Goal: Transaction & Acquisition: Download file/media

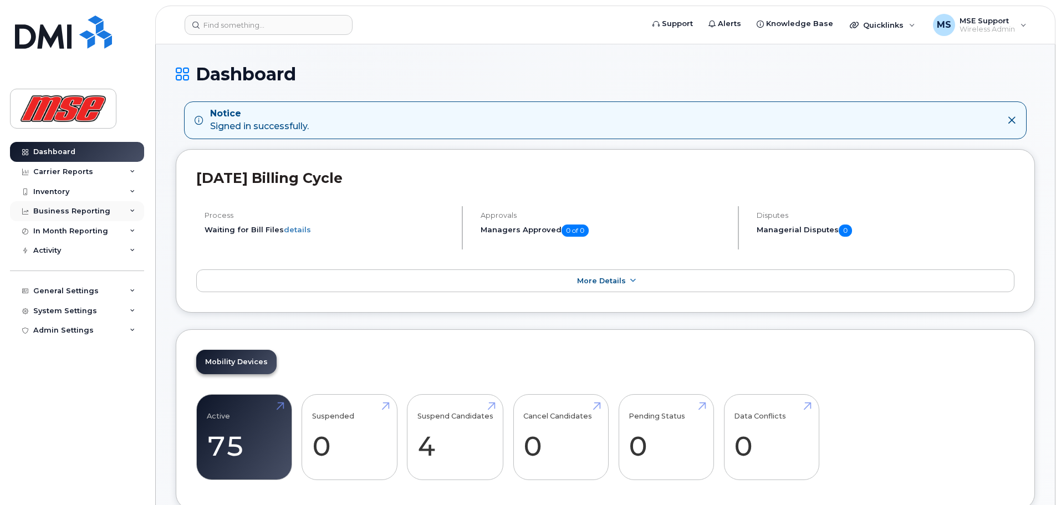
click at [126, 211] on div "Business Reporting" at bounding box center [77, 211] width 134 height 20
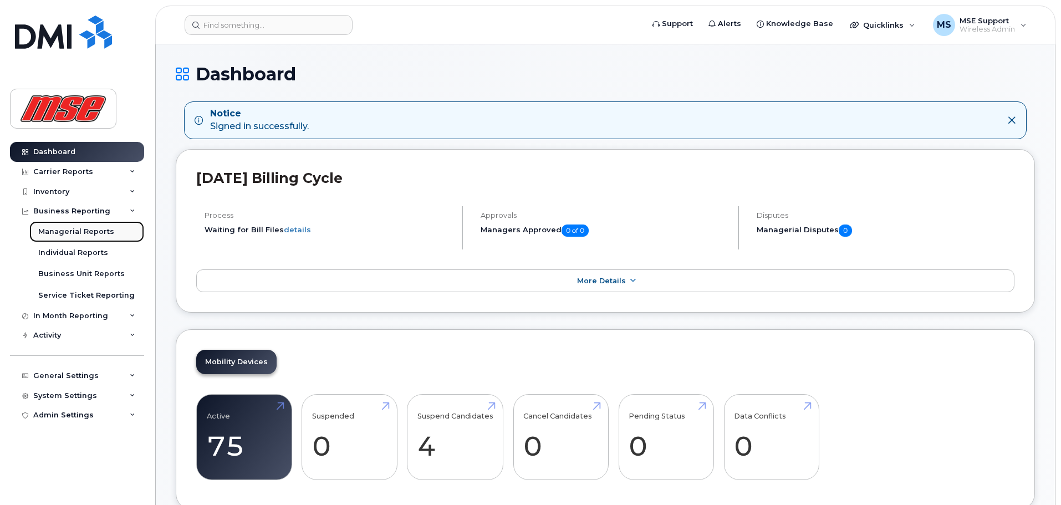
click at [104, 230] on div "Managerial Reports" at bounding box center [76, 232] width 76 height 10
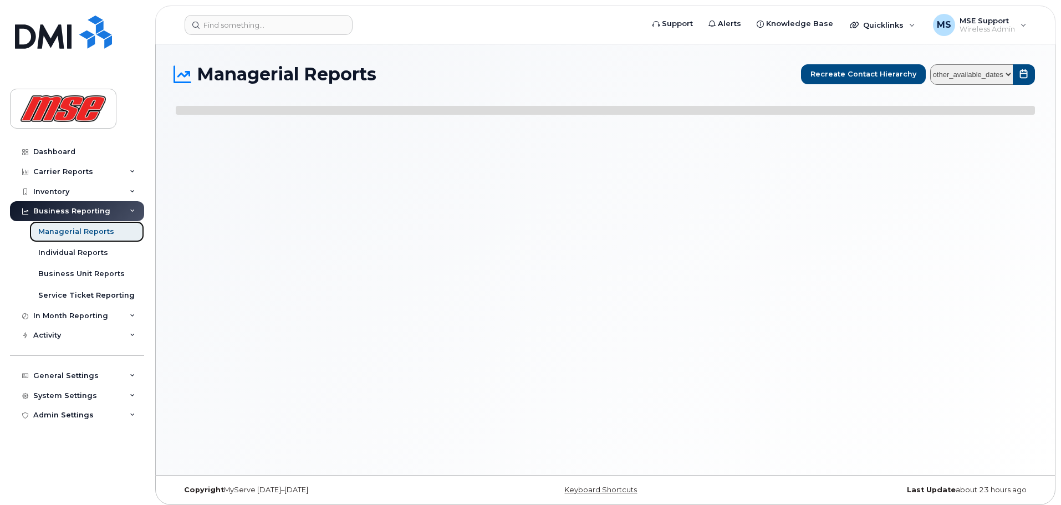
select select
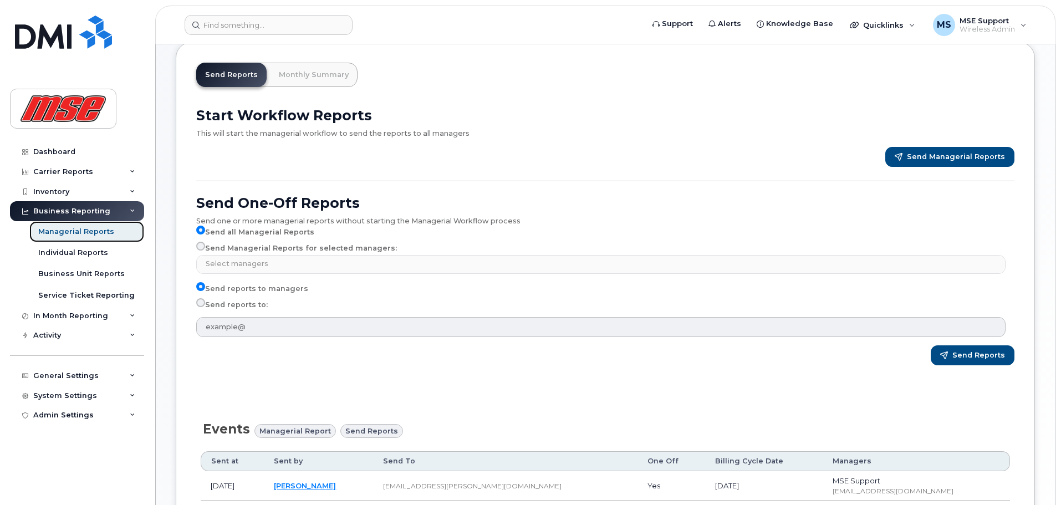
scroll to position [55, 0]
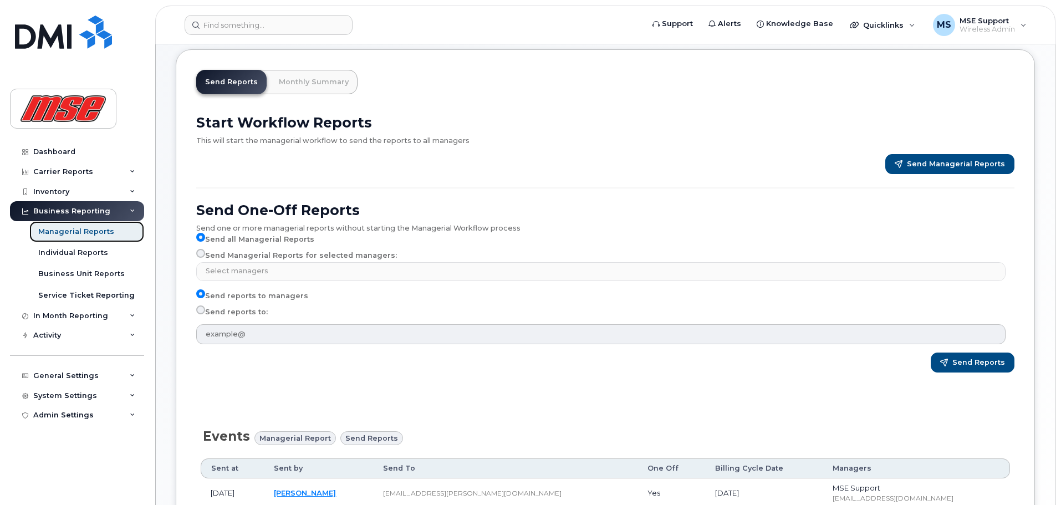
click at [98, 235] on div "Managerial Reports" at bounding box center [76, 232] width 76 height 10
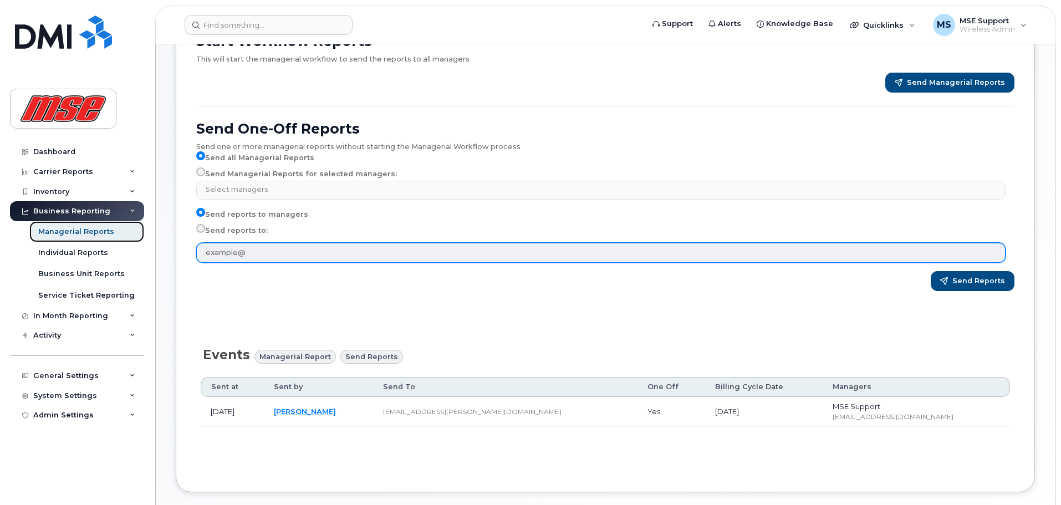
scroll to position [166, 0]
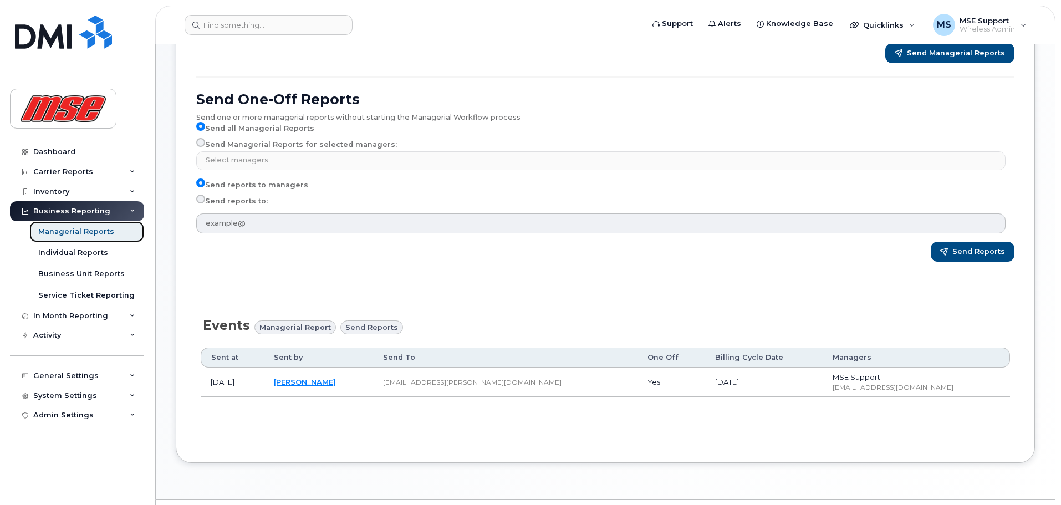
click at [88, 230] on div "Managerial Reports" at bounding box center [76, 232] width 76 height 10
drag, startPoint x: 94, startPoint y: 253, endPoint x: 96, endPoint y: 269, distance: 16.2
click at [94, 254] on div "Individual Reports" at bounding box center [73, 253] width 70 height 10
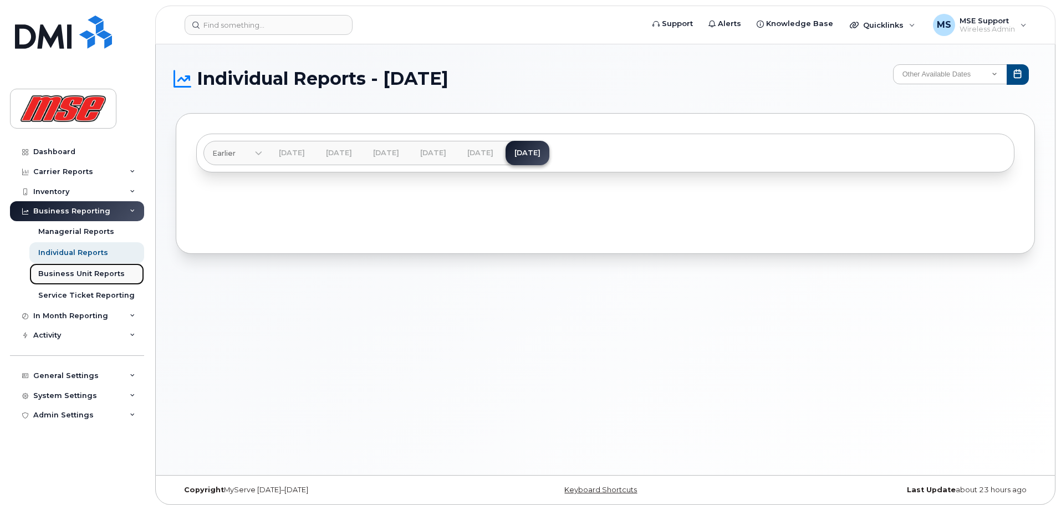
click at [96, 273] on div "Business Unit Reports" at bounding box center [81, 274] width 86 height 10
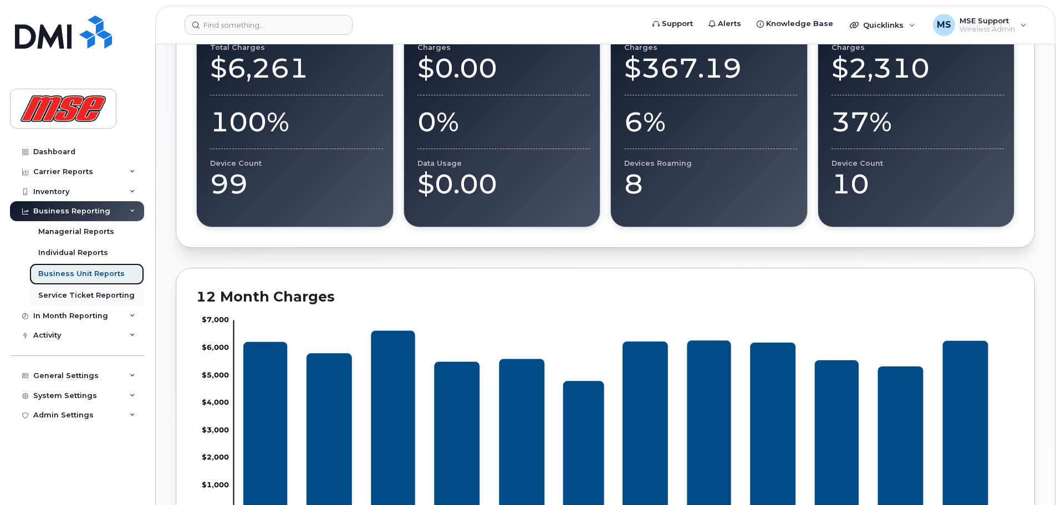
scroll to position [499, 0]
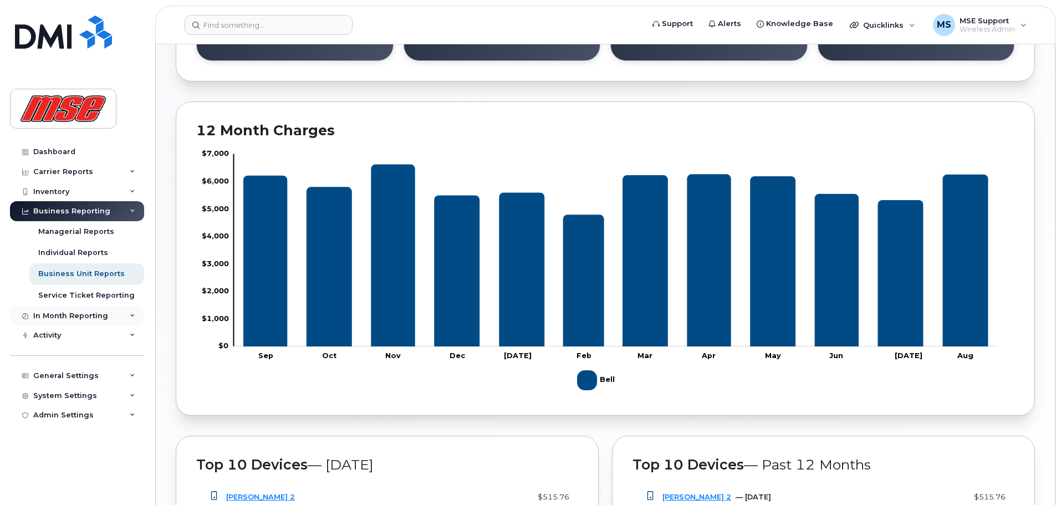
click at [120, 314] on div "In Month Reporting" at bounding box center [77, 316] width 134 height 20
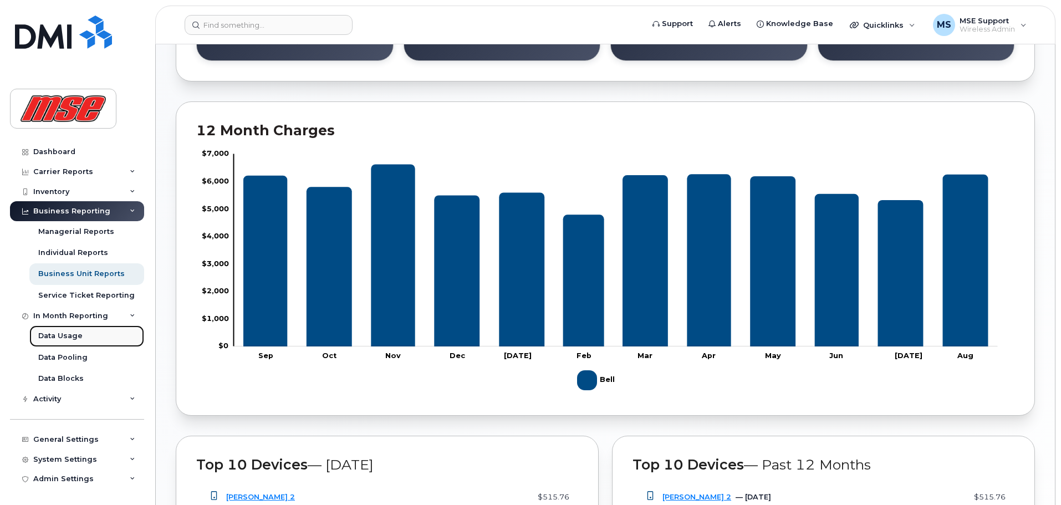
click at [85, 337] on link "Data Usage" at bounding box center [86, 335] width 115 height 21
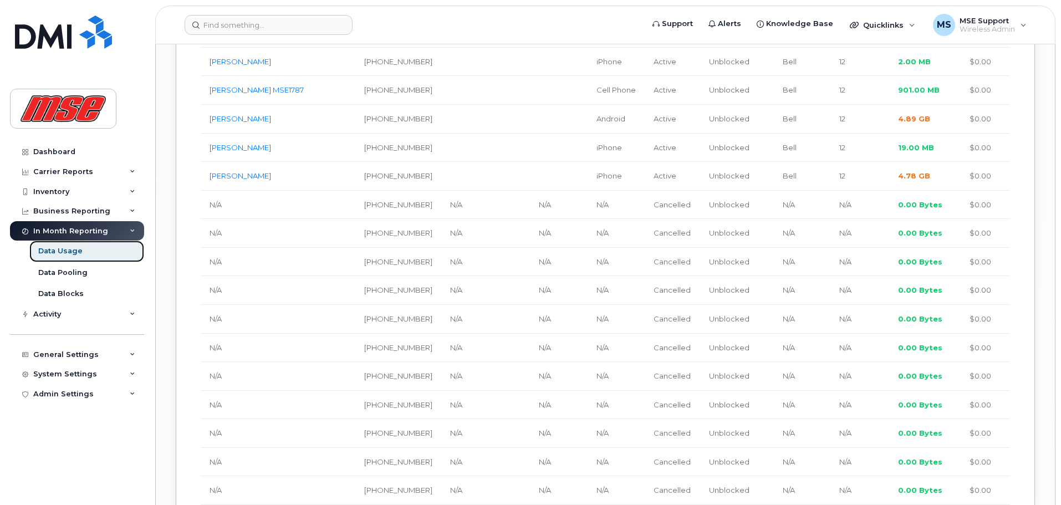
scroll to position [1885, 0]
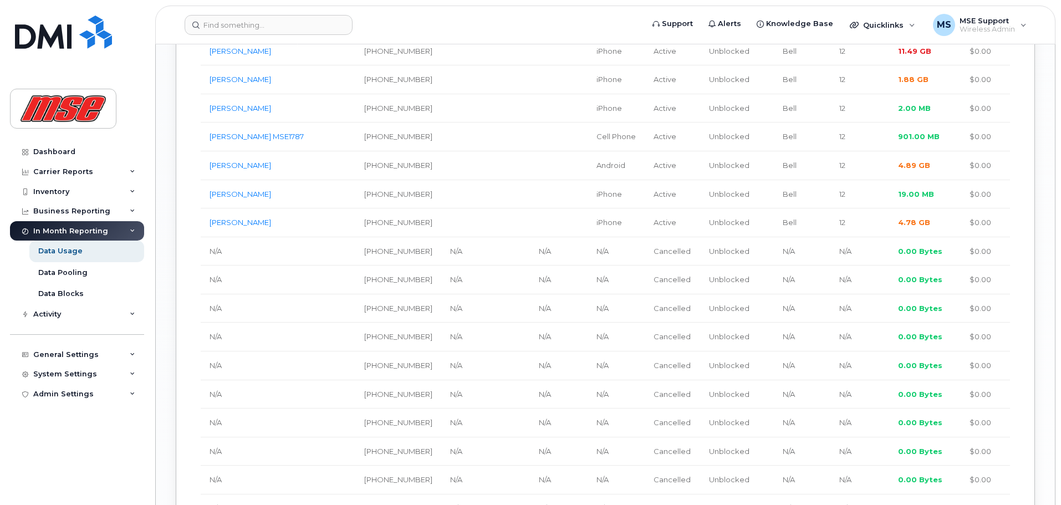
click at [130, 233] on icon at bounding box center [133, 231] width 6 height 6
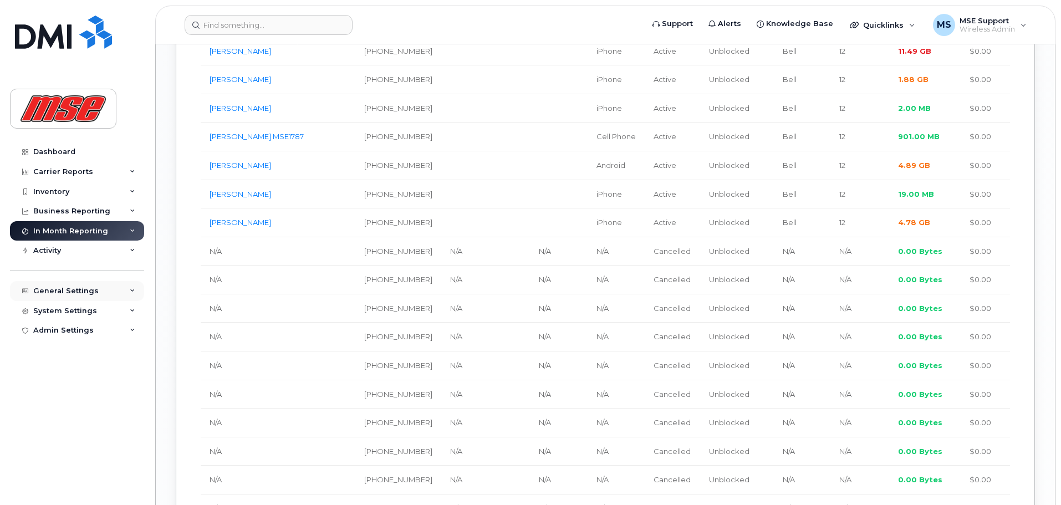
click at [134, 288] on icon at bounding box center [133, 291] width 6 height 6
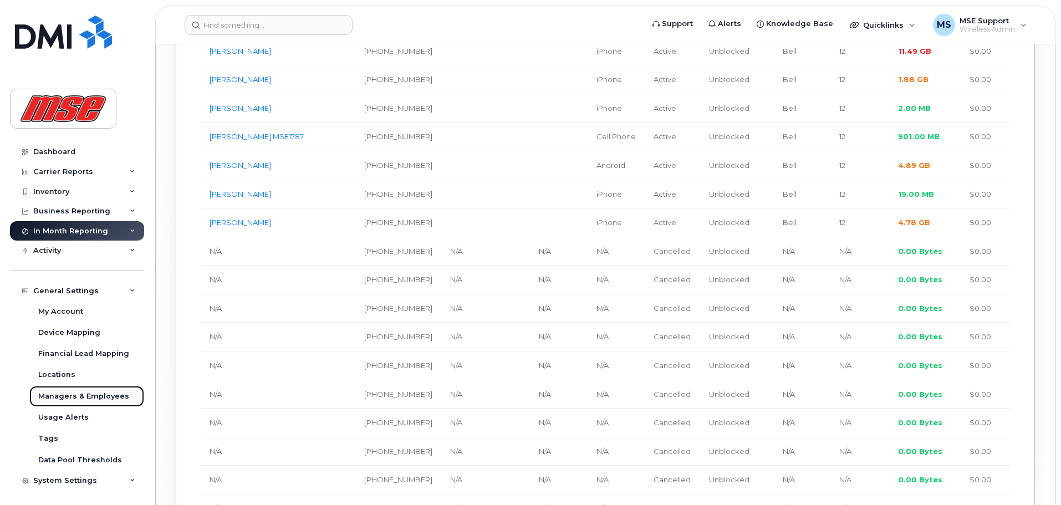
click at [93, 393] on div "Managers & Employees" at bounding box center [83, 396] width 91 height 10
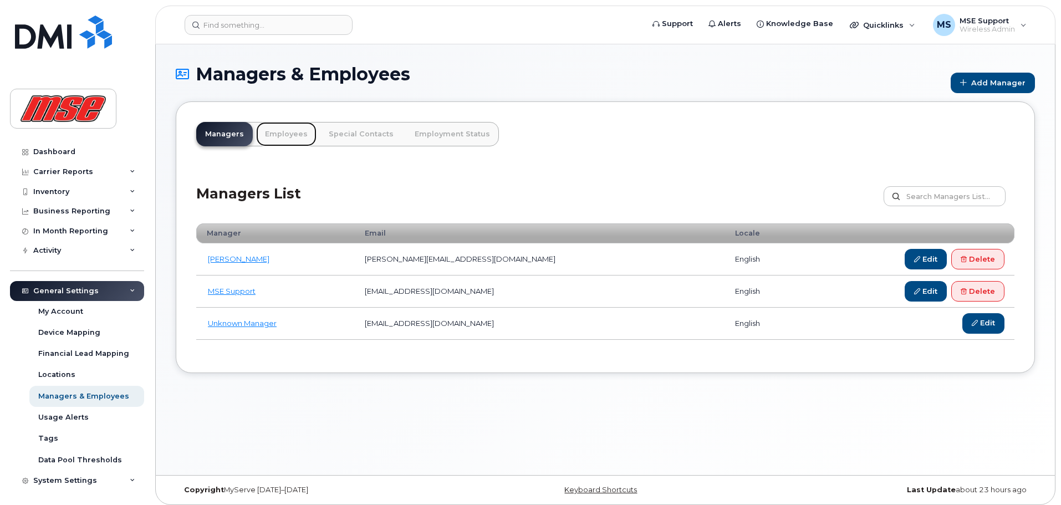
click at [287, 133] on link "Employees" at bounding box center [286, 134] width 60 height 24
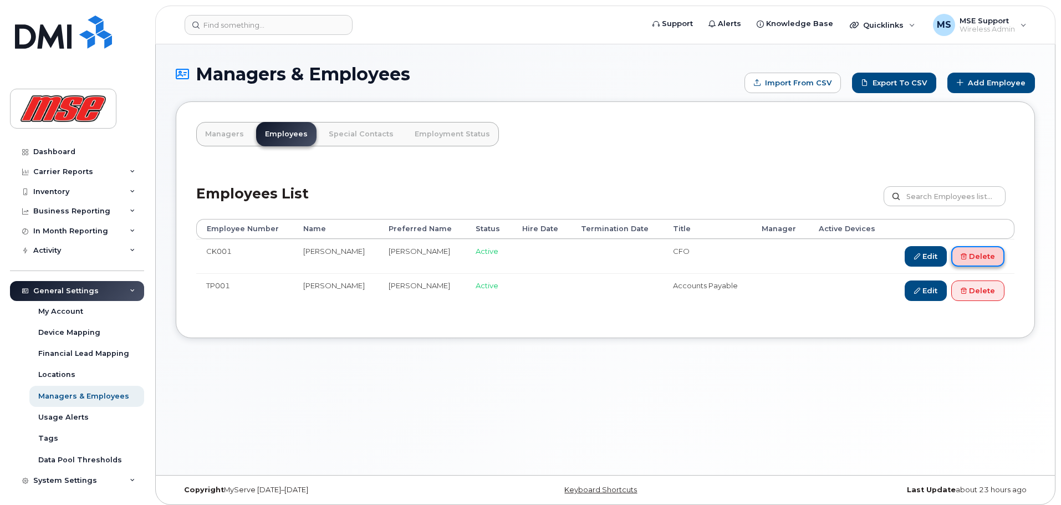
click at [975, 253] on link "Delete" at bounding box center [977, 256] width 53 height 21
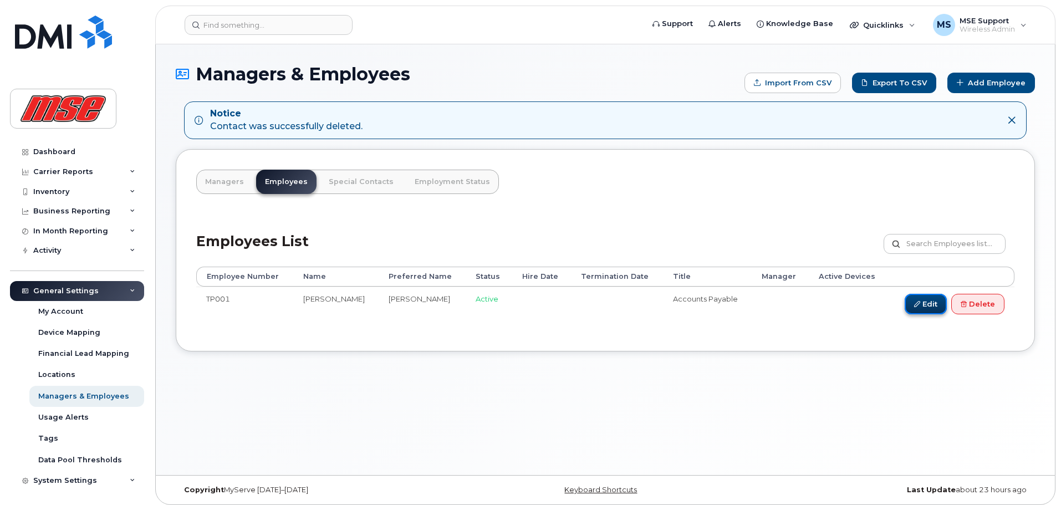
click at [927, 301] on link "Edit" at bounding box center [926, 304] width 42 height 21
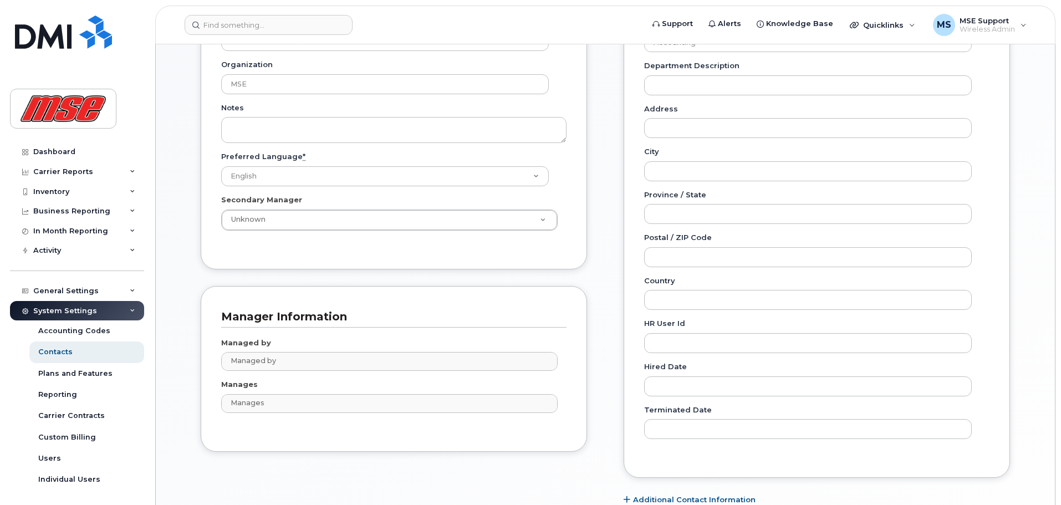
scroll to position [388, 0]
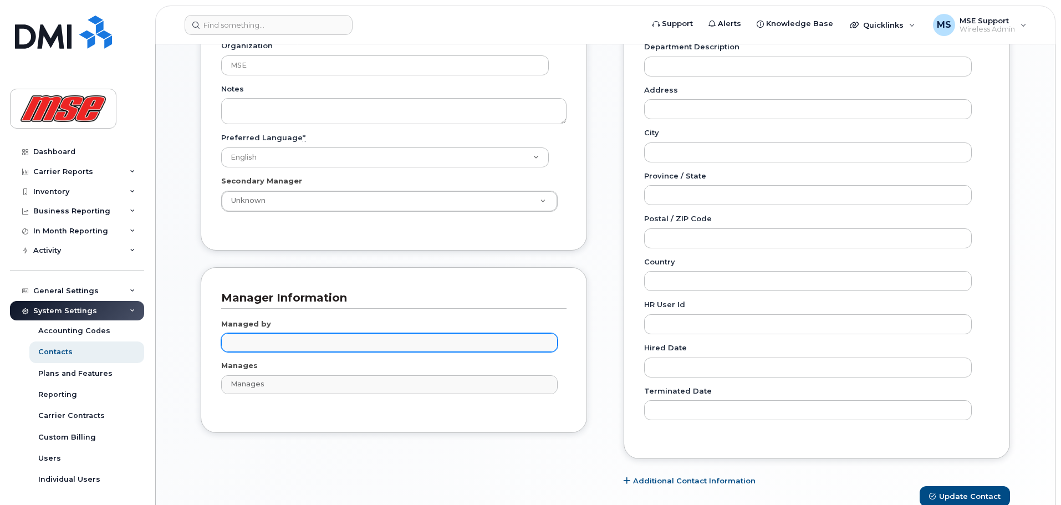
click at [512, 345] on input "text" at bounding box center [391, 342] width 327 height 16
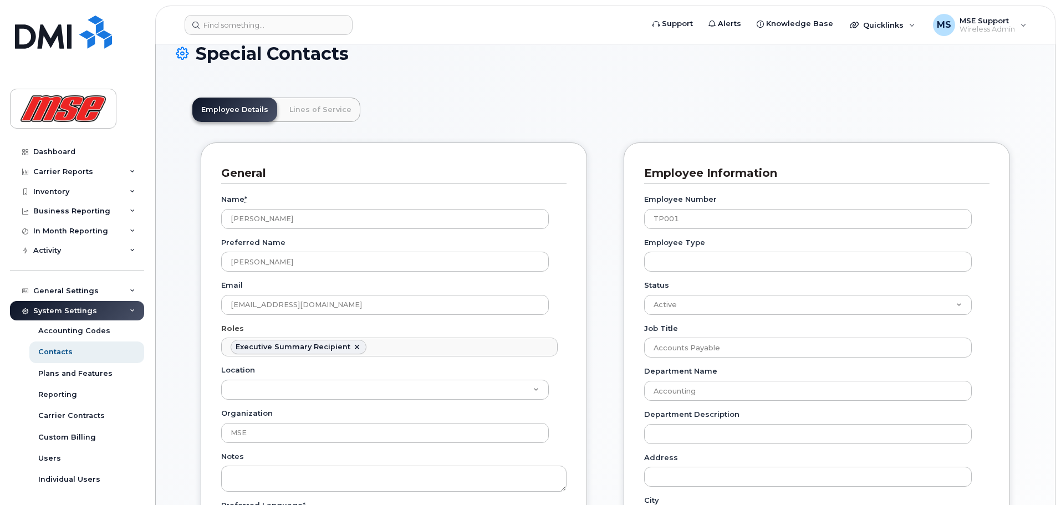
scroll to position [0, 0]
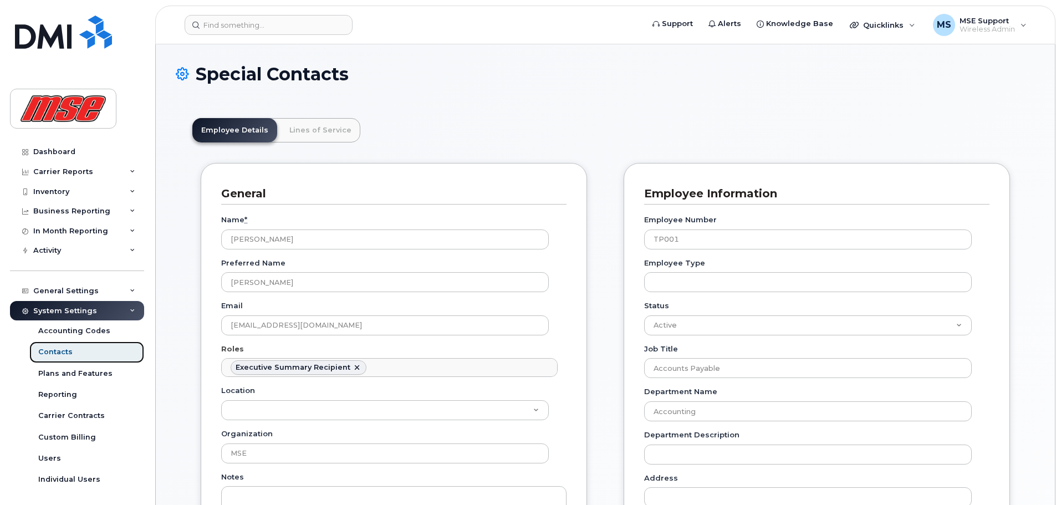
type input "Managed by"
click at [55, 353] on div "Contacts" at bounding box center [55, 352] width 34 height 10
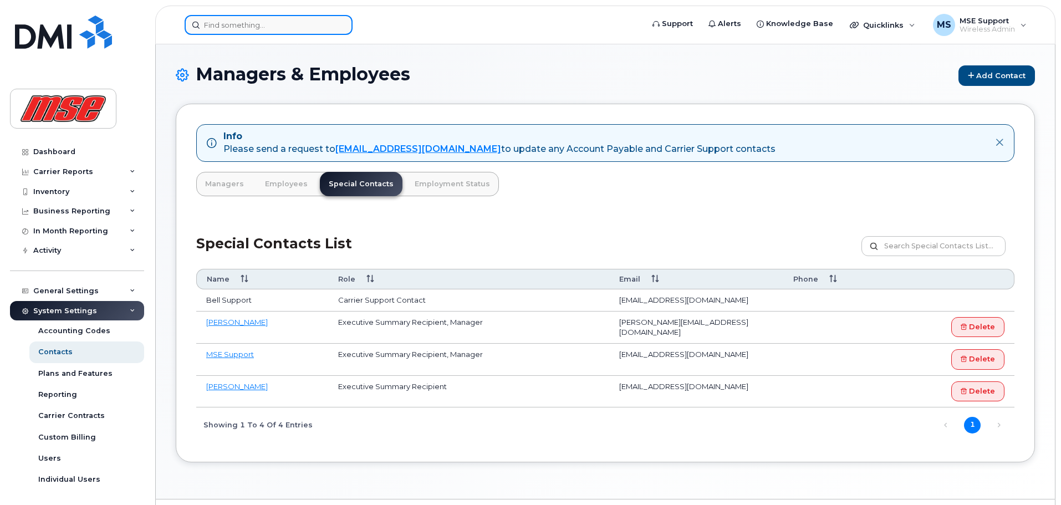
click at [225, 28] on input at bounding box center [269, 25] width 168 height 20
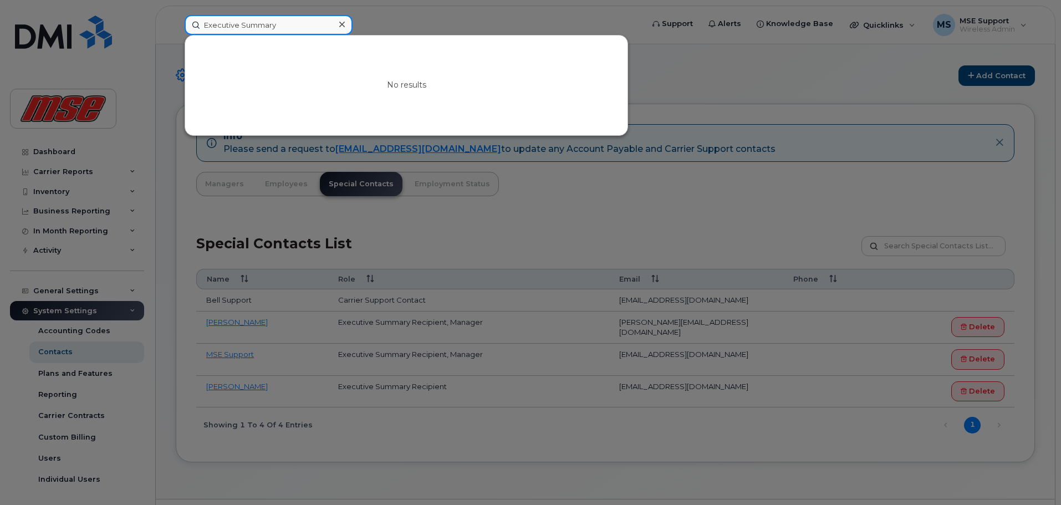
type input "Executive Summary"
click at [757, 77] on div at bounding box center [530, 252] width 1061 height 505
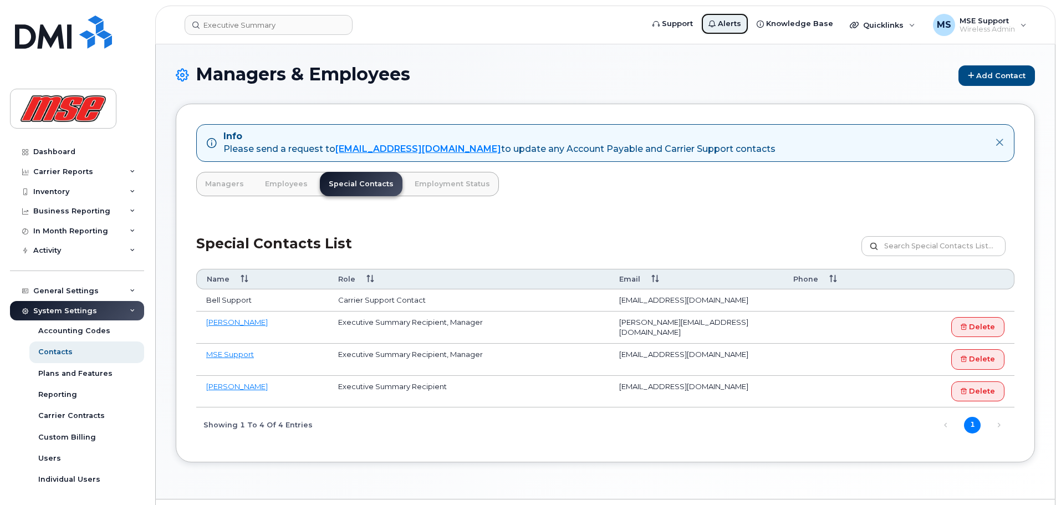
click at [734, 25] on span "Alerts" at bounding box center [729, 23] width 23 height 11
click at [75, 328] on div "Accounting Codes" at bounding box center [74, 331] width 72 height 10
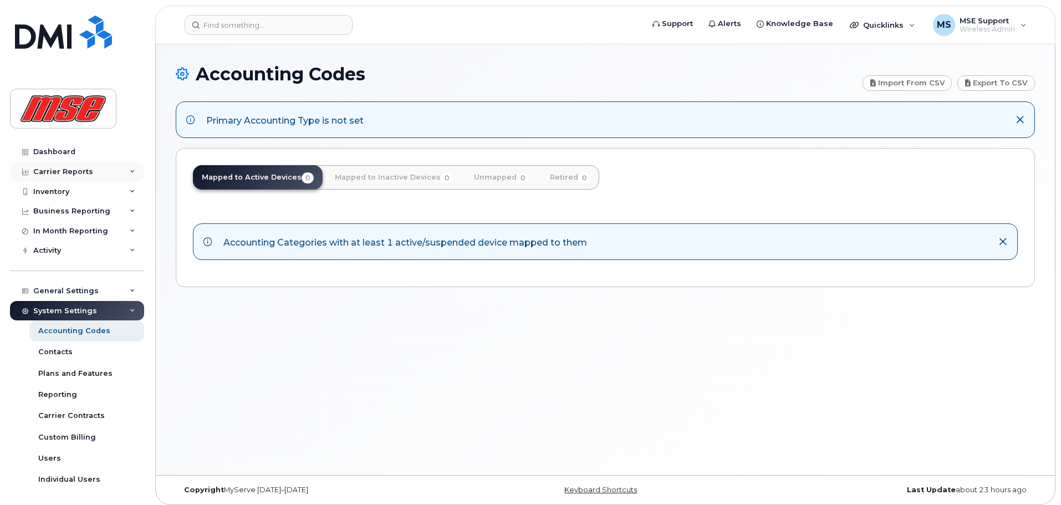
click at [126, 169] on div "Carrier Reports" at bounding box center [77, 172] width 134 height 20
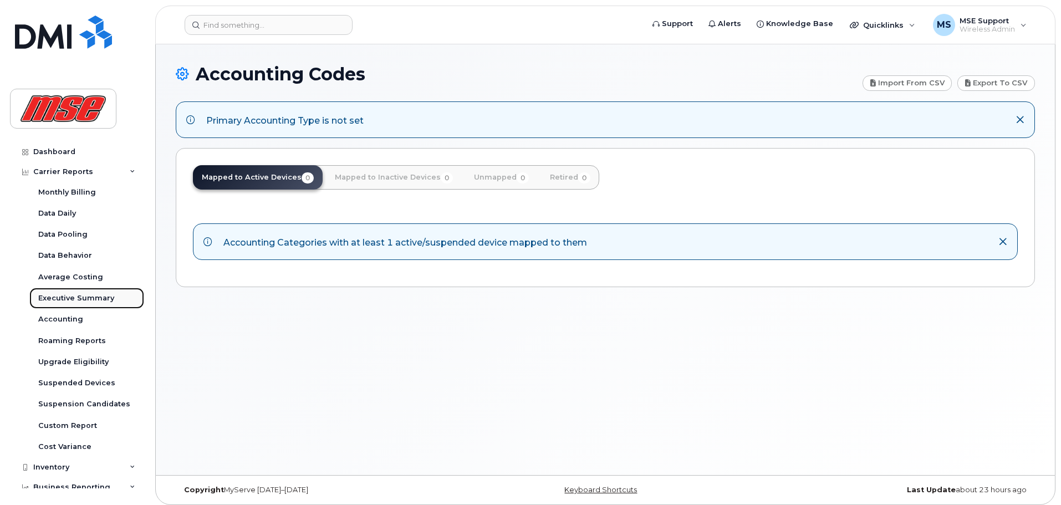
click at [83, 294] on div "Executive Summary" at bounding box center [76, 298] width 76 height 10
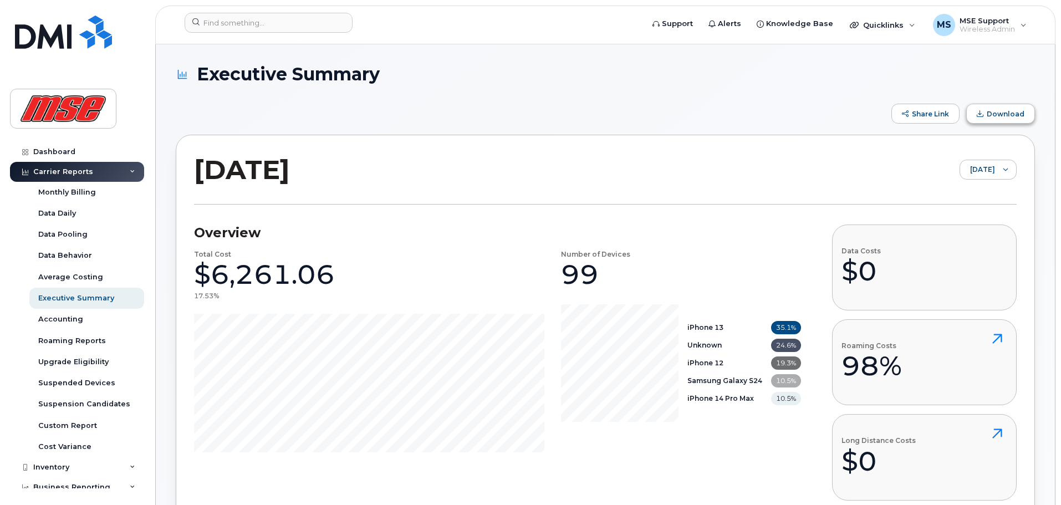
click at [1000, 115] on span "Download" at bounding box center [1006, 114] width 38 height 8
click at [72, 343] on div "Roaming Reports" at bounding box center [72, 341] width 68 height 10
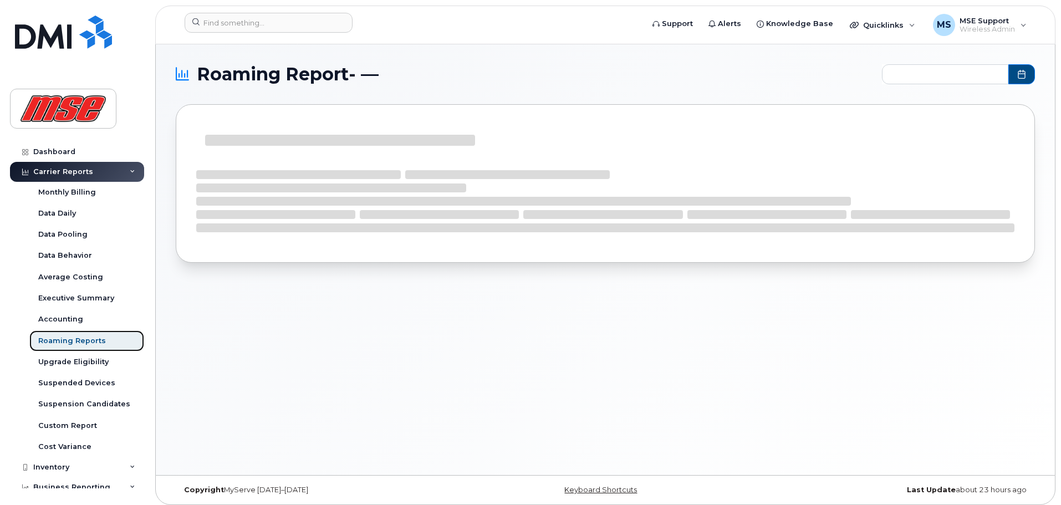
type input "2024-09 - 2025-08"
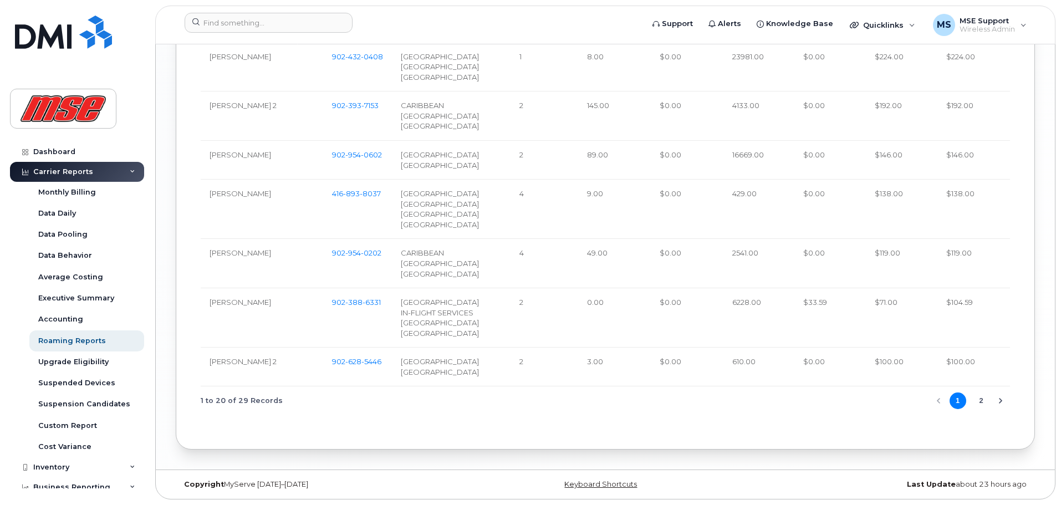
scroll to position [1552, 0]
click at [999, 405] on icon "Next Page" at bounding box center [1000, 400] width 9 height 9
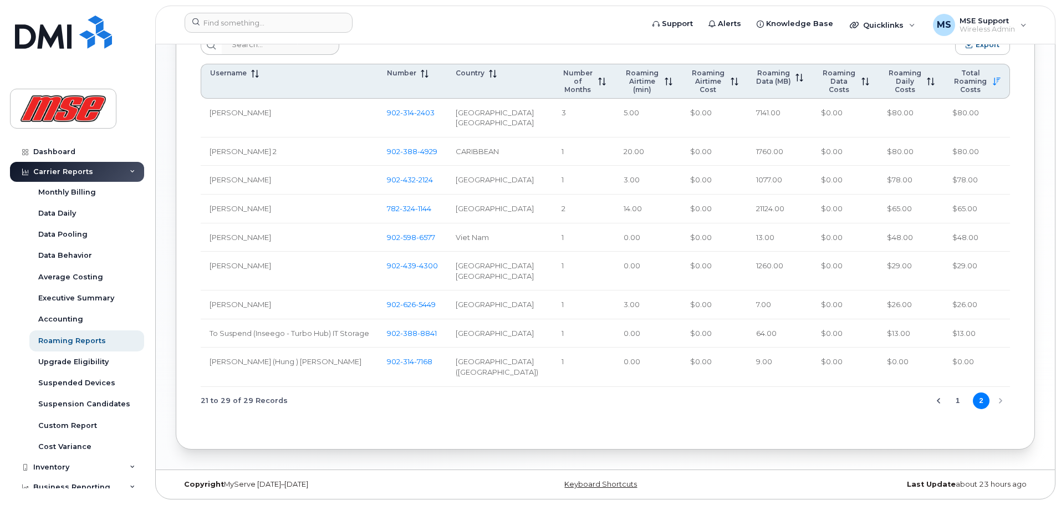
scroll to position [589, 0]
click at [938, 400] on icon "Previous Page" at bounding box center [938, 400] width 9 height 9
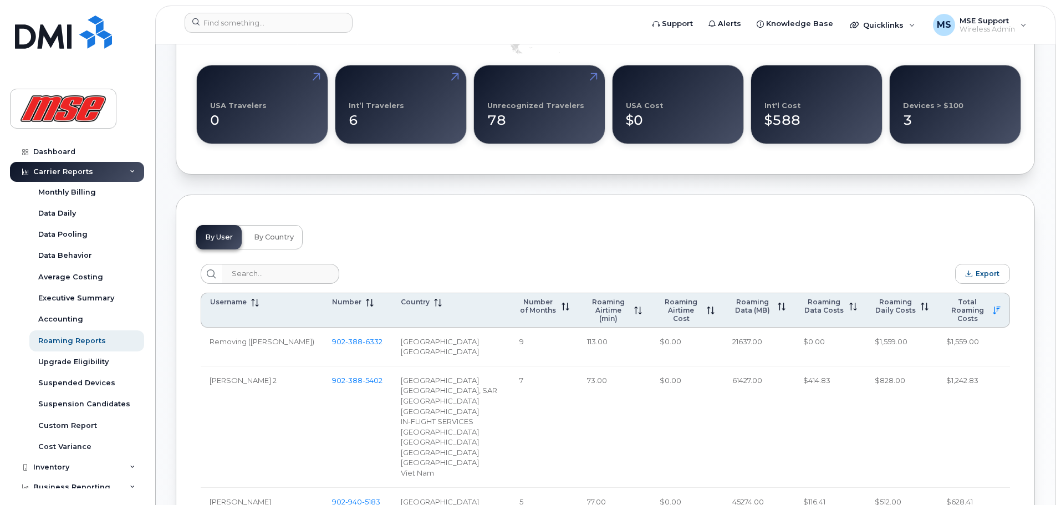
scroll to position [312, 0]
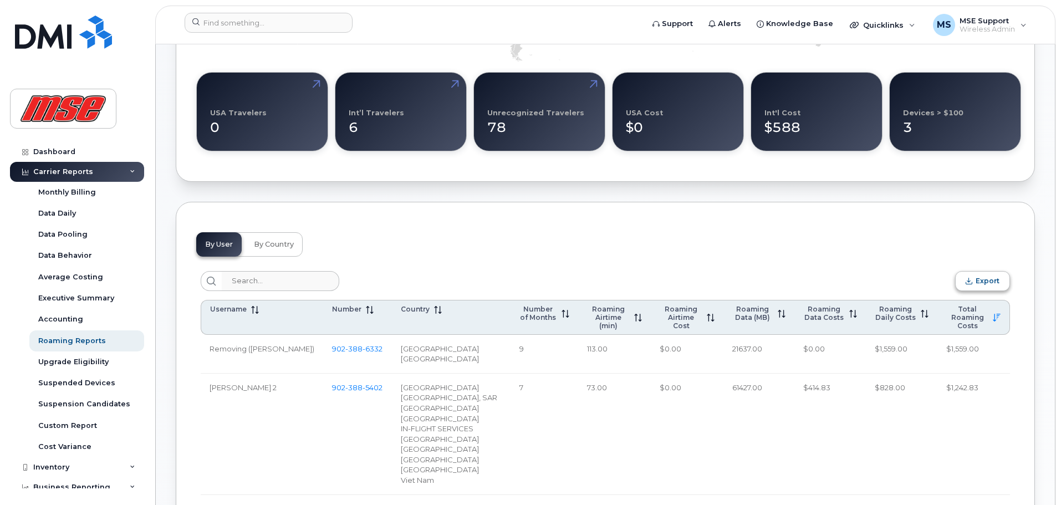
click at [991, 279] on span "Export" at bounding box center [988, 281] width 24 height 8
click at [985, 283] on span "Export" at bounding box center [988, 281] width 24 height 8
